Goal: Information Seeking & Learning: Learn about a topic

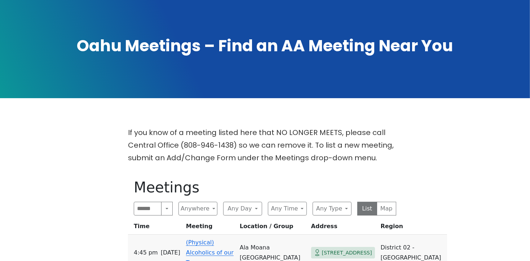
scroll to position [219, 0]
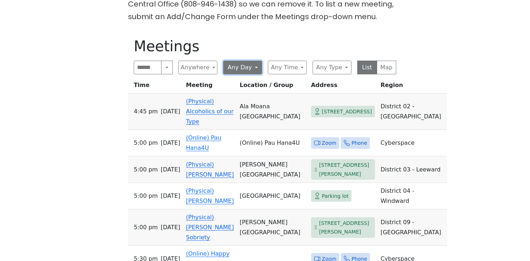
click at [259, 70] on button "Any Day" at bounding box center [242, 68] width 39 height 14
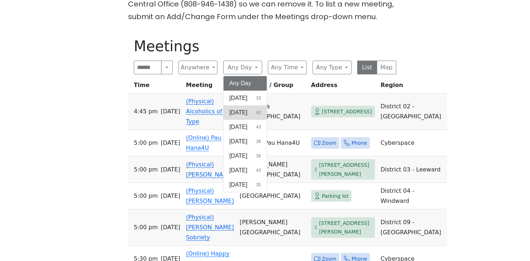
click at [252, 114] on button "Monday 42" at bounding box center [245, 112] width 43 height 14
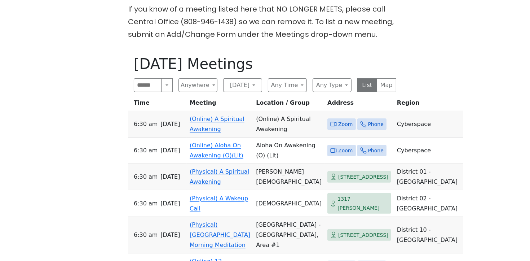
scroll to position [197, 0]
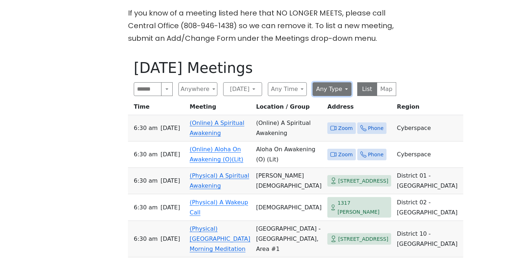
click at [343, 89] on button "Any Type" at bounding box center [332, 89] width 39 height 14
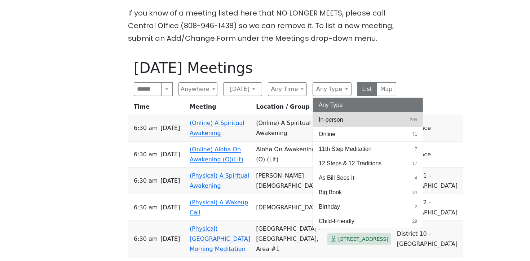
click at [333, 116] on span "In-person" at bounding box center [331, 119] width 25 height 9
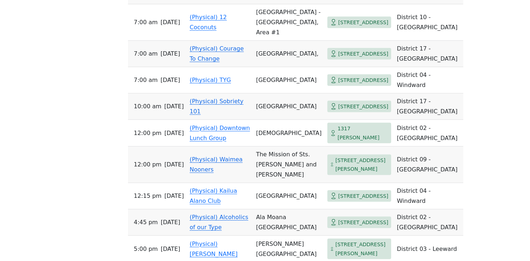
scroll to position [398, 0]
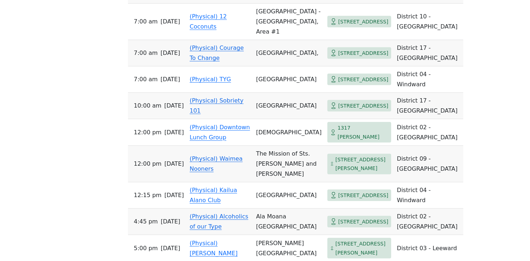
click at [206, 59] on link "(Physical) Courage To Change" at bounding box center [217, 52] width 54 height 17
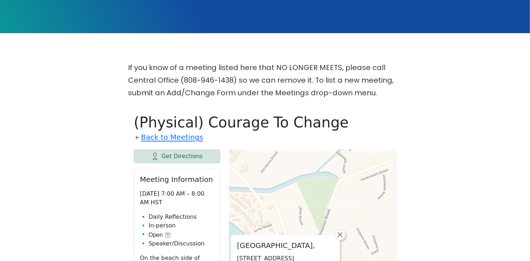
scroll to position [154, 0]
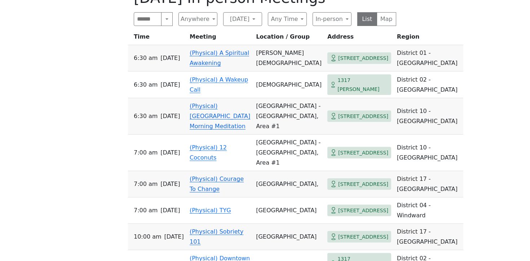
scroll to position [265, 0]
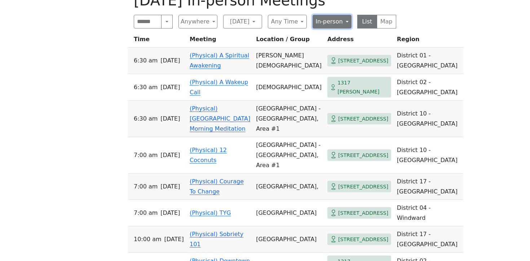
click at [347, 19] on button "In-person" at bounding box center [332, 22] width 39 height 14
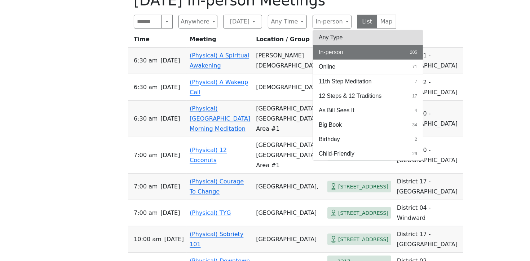
click at [332, 39] on button "Any Type" at bounding box center [368, 37] width 110 height 14
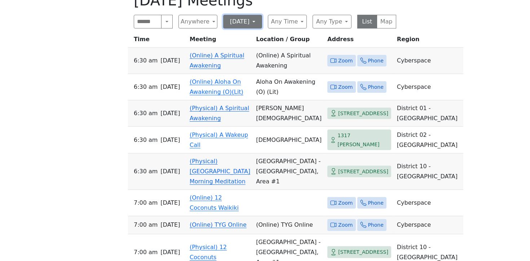
click at [253, 23] on button "Monday" at bounding box center [242, 22] width 39 height 14
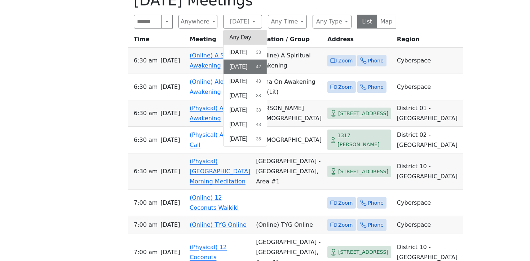
click at [241, 36] on button "Any Day" at bounding box center [245, 37] width 43 height 14
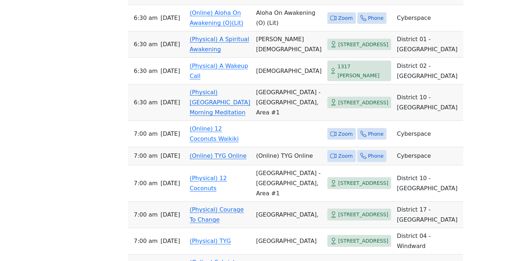
scroll to position [150, 0]
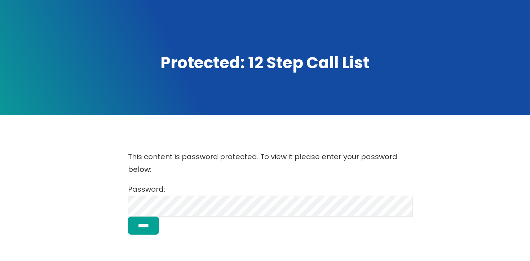
scroll to position [129, 0]
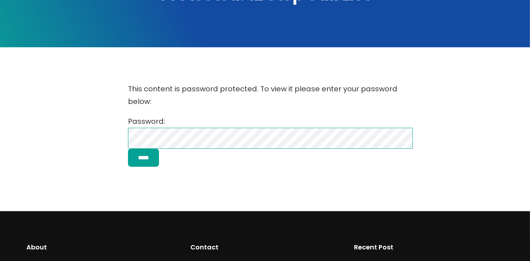
click at [107, 145] on div "This content is password protected. To view it please enter your password below…" at bounding box center [265, 124] width 477 height 98
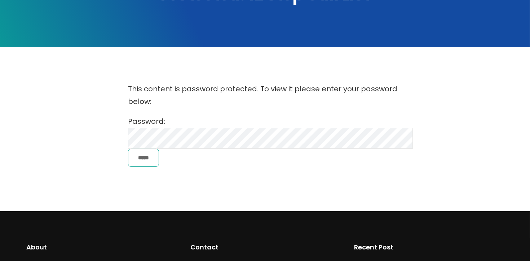
click at [154, 159] on input "*****" at bounding box center [143, 158] width 31 height 18
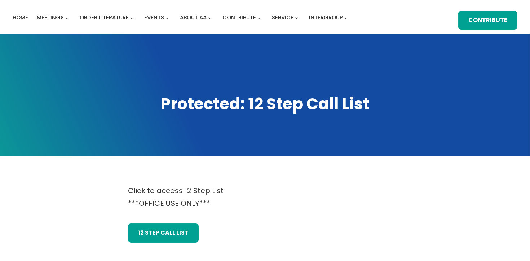
scroll to position [26, 0]
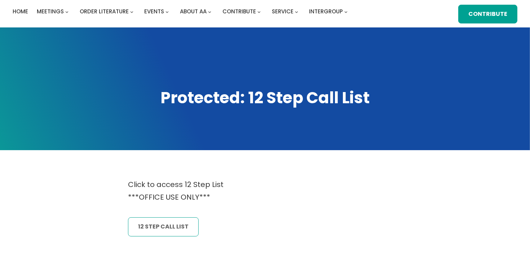
click at [158, 223] on link "12 Step CAll List" at bounding box center [163, 226] width 71 height 19
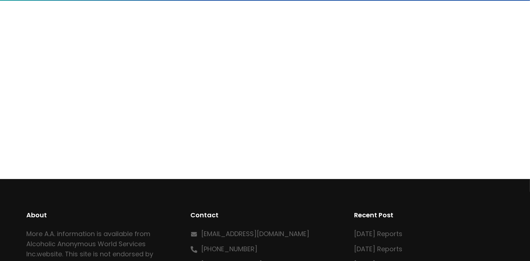
scroll to position [149, 0]
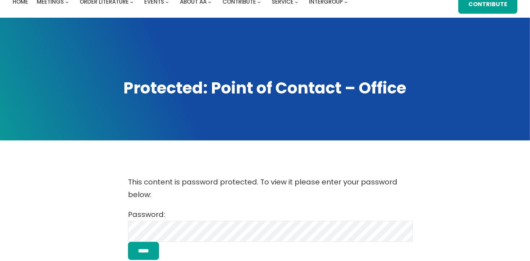
scroll to position [48, 0]
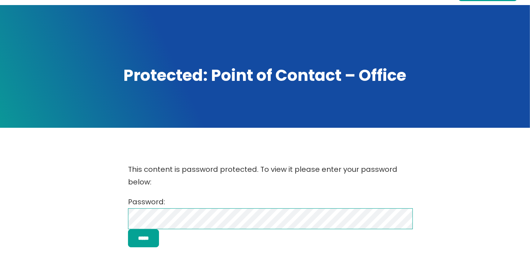
click at [92, 226] on div "This content is password protected. To view it please enter your password below…" at bounding box center [265, 205] width 477 height 98
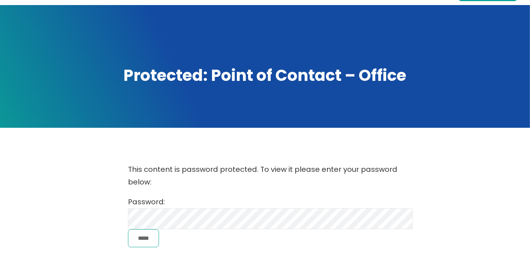
click at [140, 238] on input "*****" at bounding box center [143, 238] width 31 height 18
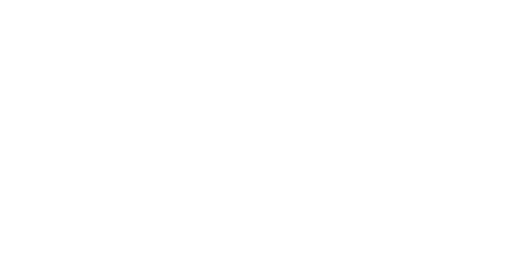
scroll to position [254, 0]
